Goal: Information Seeking & Learning: Find specific fact

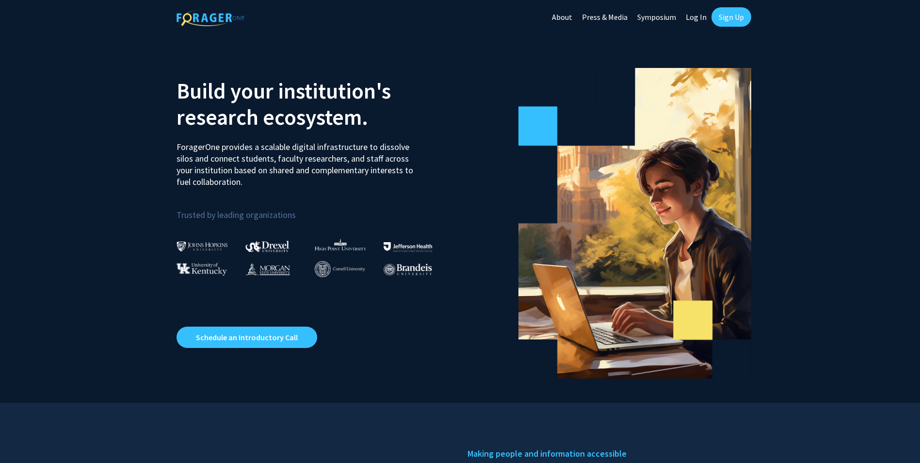
click at [694, 15] on link "Log In" at bounding box center [696, 17] width 31 height 34
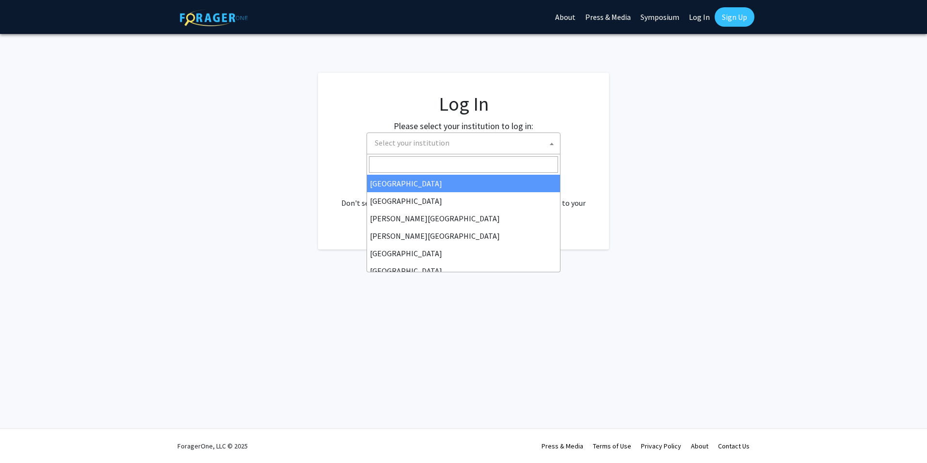
click at [387, 142] on span "Select your institution" at bounding box center [412, 143] width 75 height 10
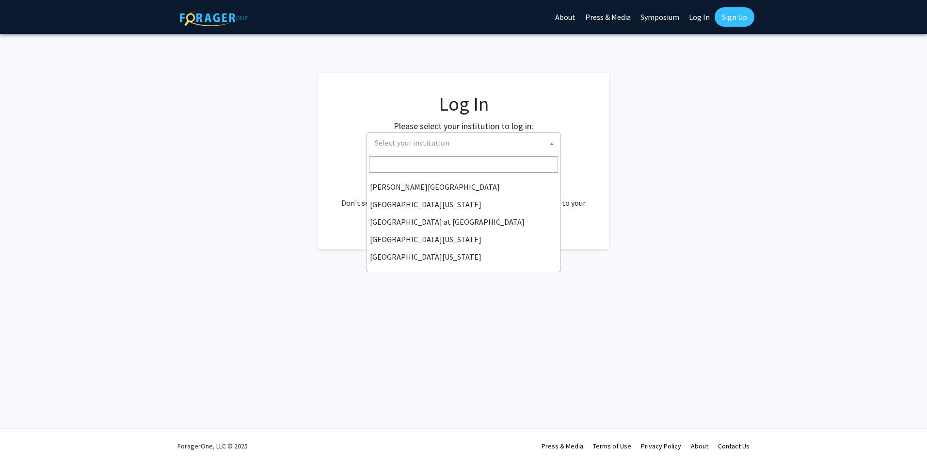
scroll to position [339, 0]
select select "21"
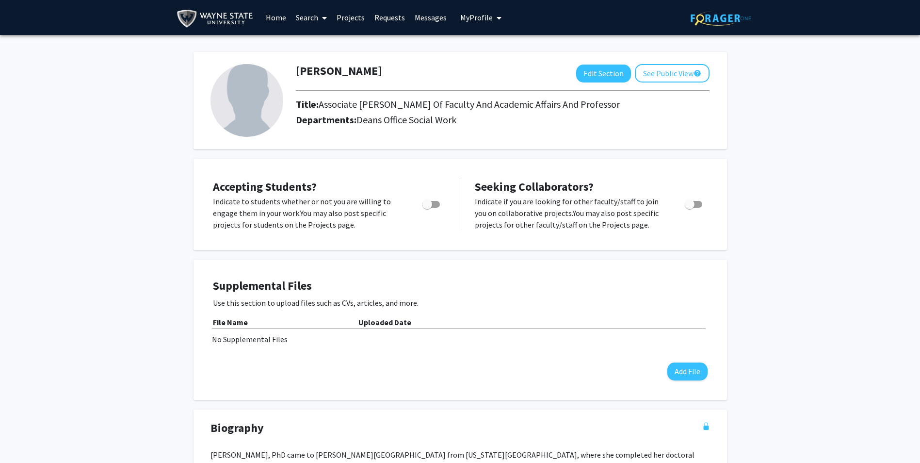
click at [324, 16] on icon at bounding box center [324, 18] width 5 height 8
click at [327, 38] on span "Faculty/Staff" at bounding box center [326, 44] width 71 height 19
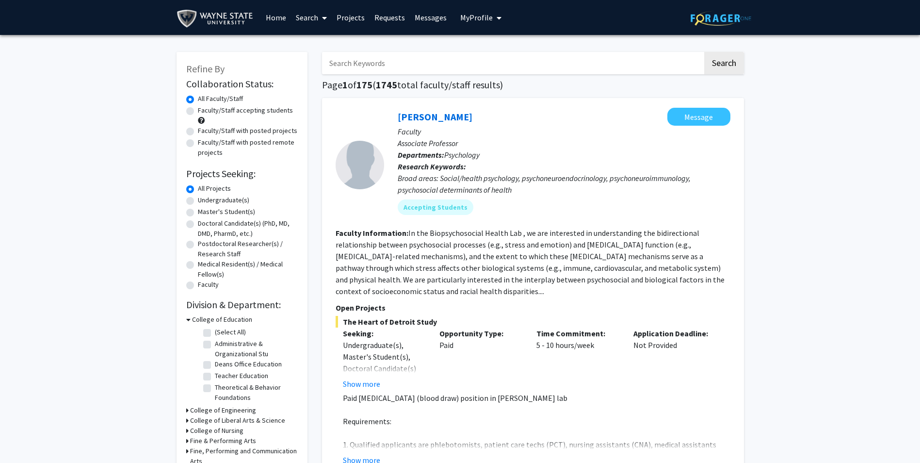
click at [369, 63] on input "Search Keywords" at bounding box center [512, 63] width 381 height 22
type input "domestic violence"
click at [721, 66] on button "Search" at bounding box center [724, 63] width 40 height 22
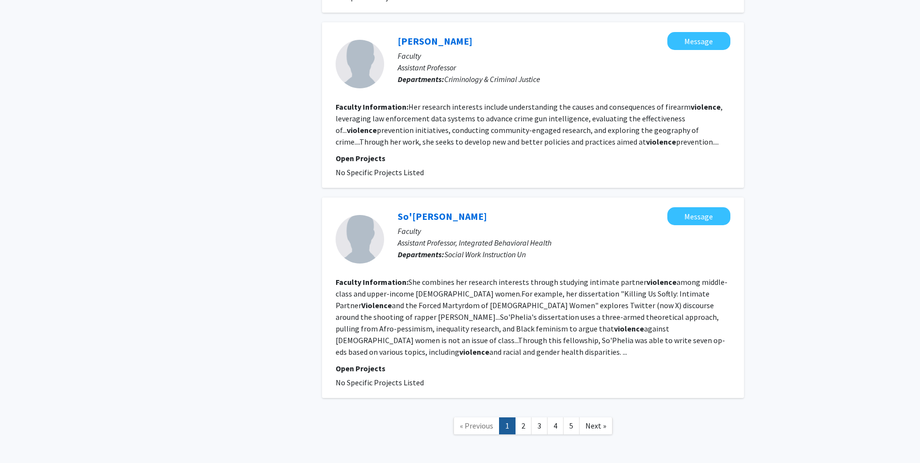
scroll to position [1552, 0]
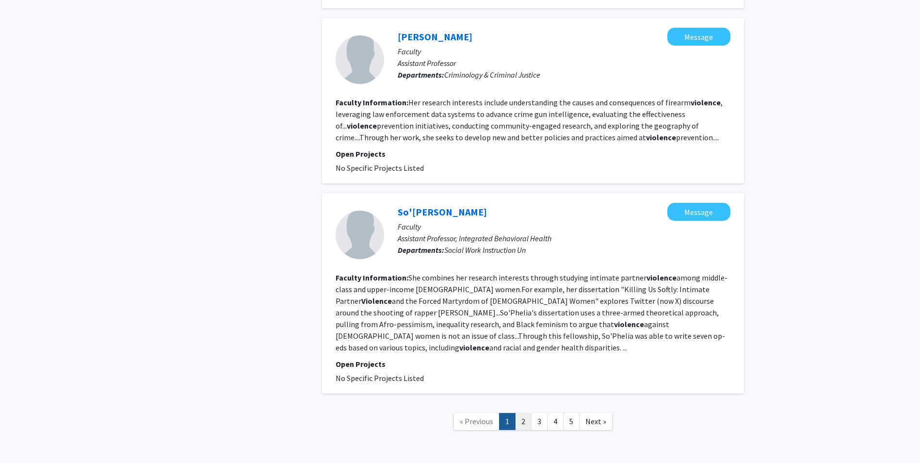
click at [527, 413] on link "2" at bounding box center [523, 421] width 16 height 17
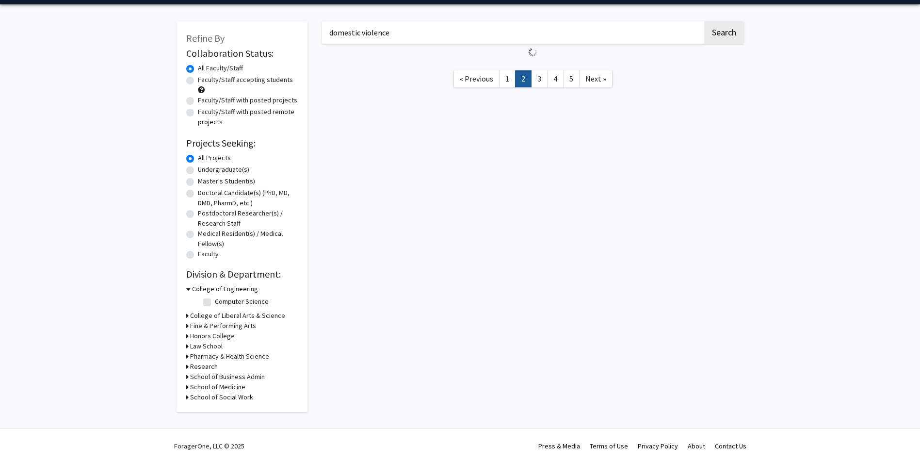
scroll to position [1367, 0]
